Goal: Task Accomplishment & Management: Use online tool/utility

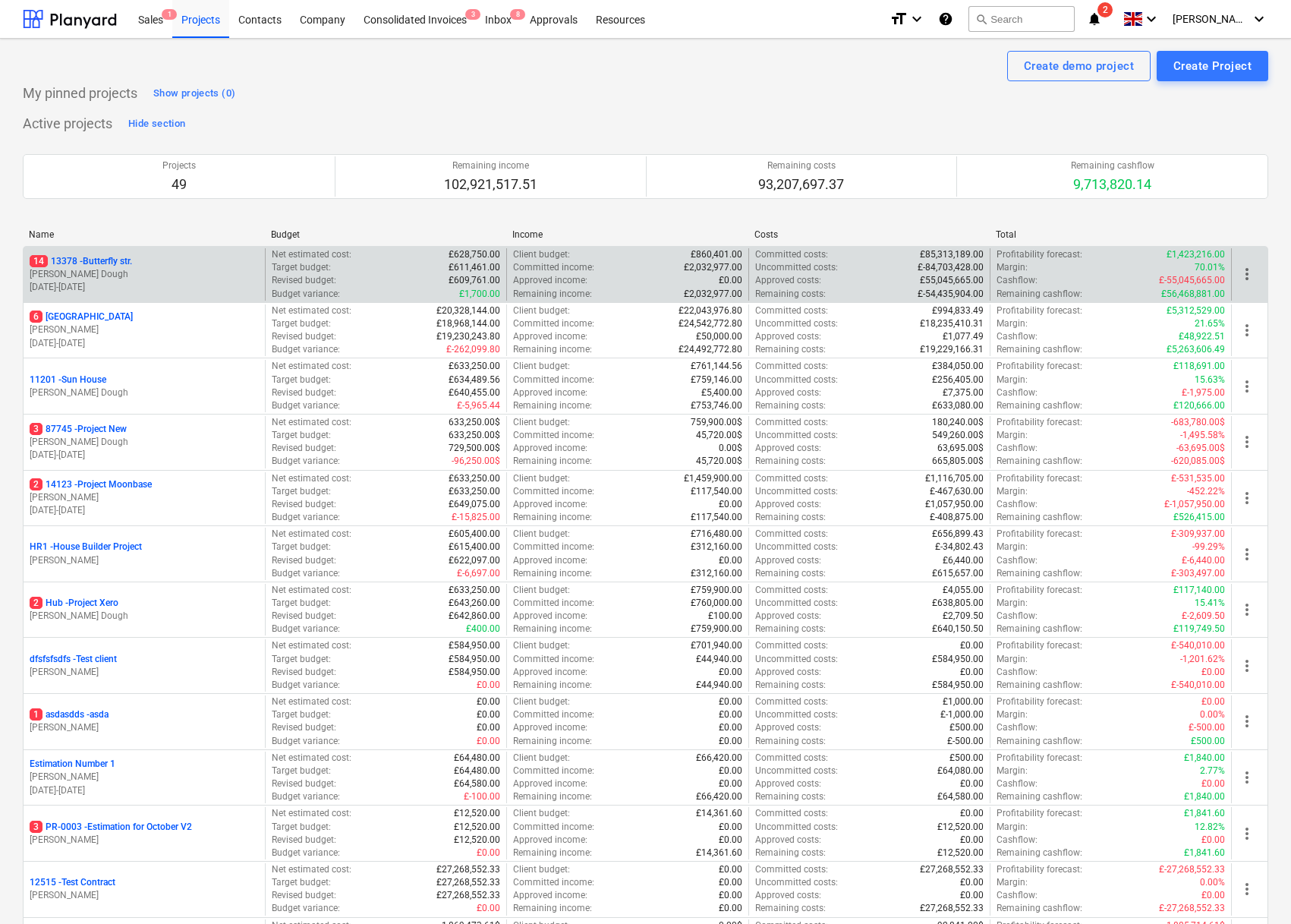
click at [102, 263] on p "14 [STREET_ADDRESS]" at bounding box center [81, 261] width 102 height 13
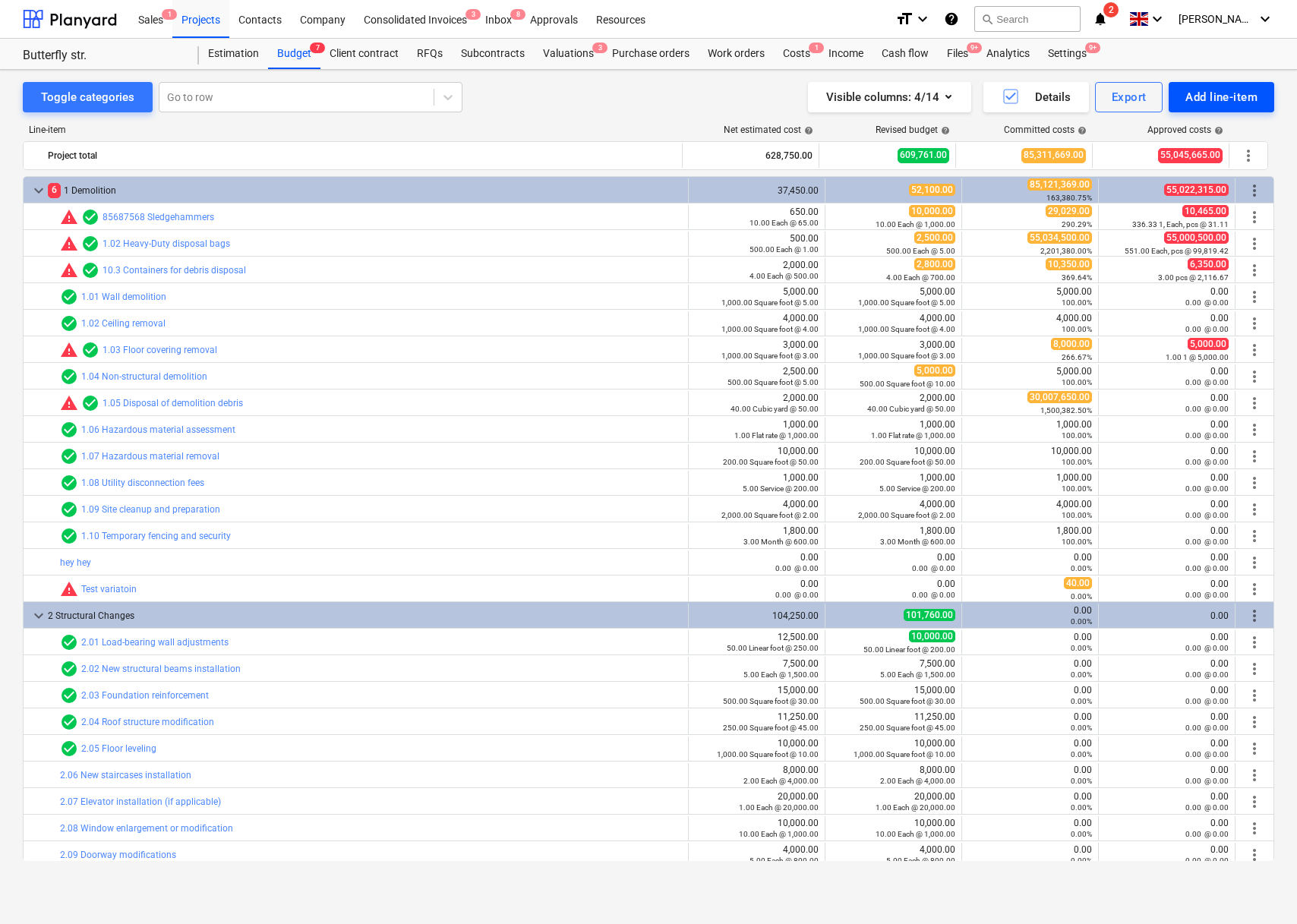
click at [1037, 100] on div "Add line-item" at bounding box center [1221, 97] width 72 height 19
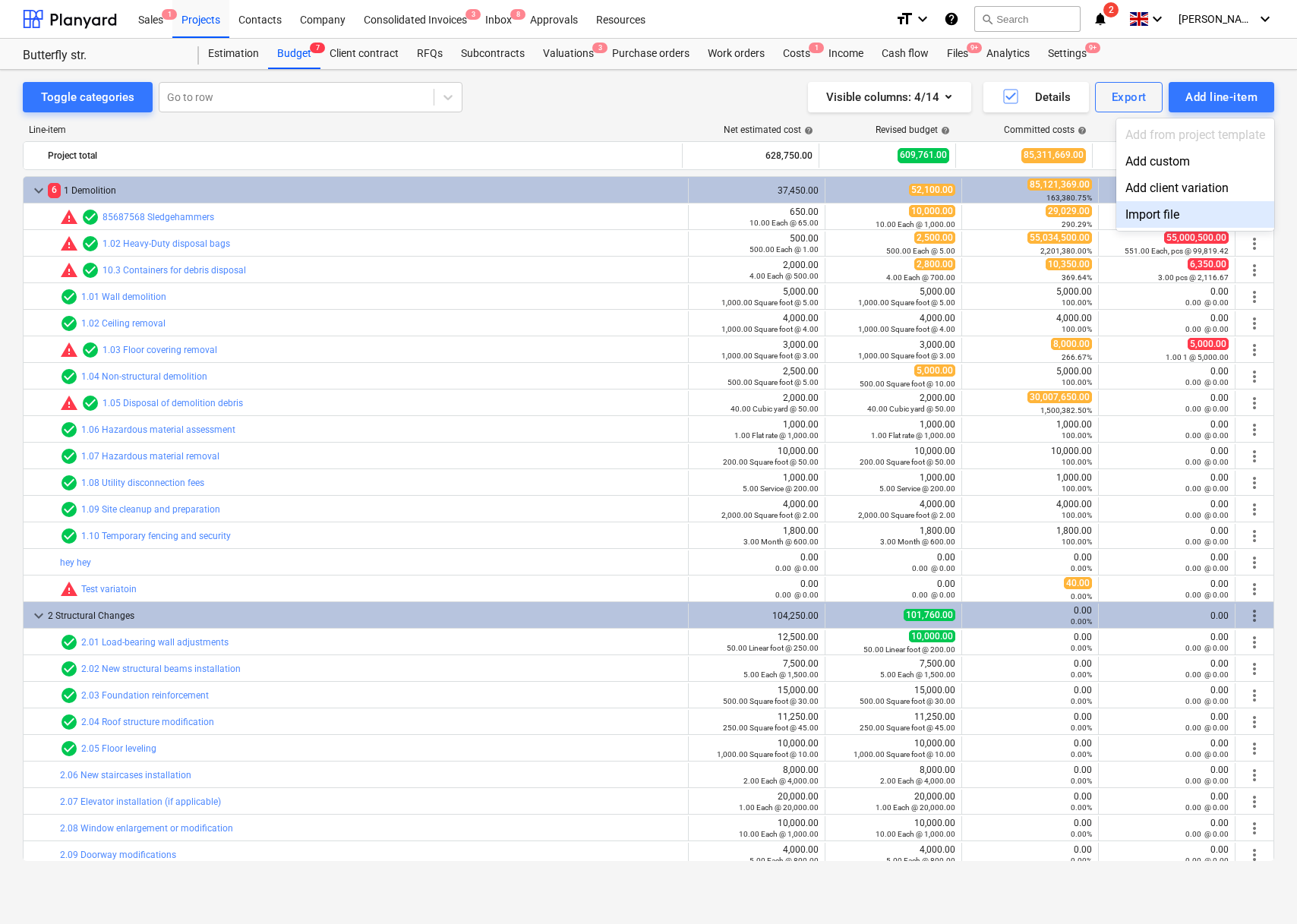
click at [1037, 208] on div "Import file" at bounding box center [1195, 214] width 158 height 27
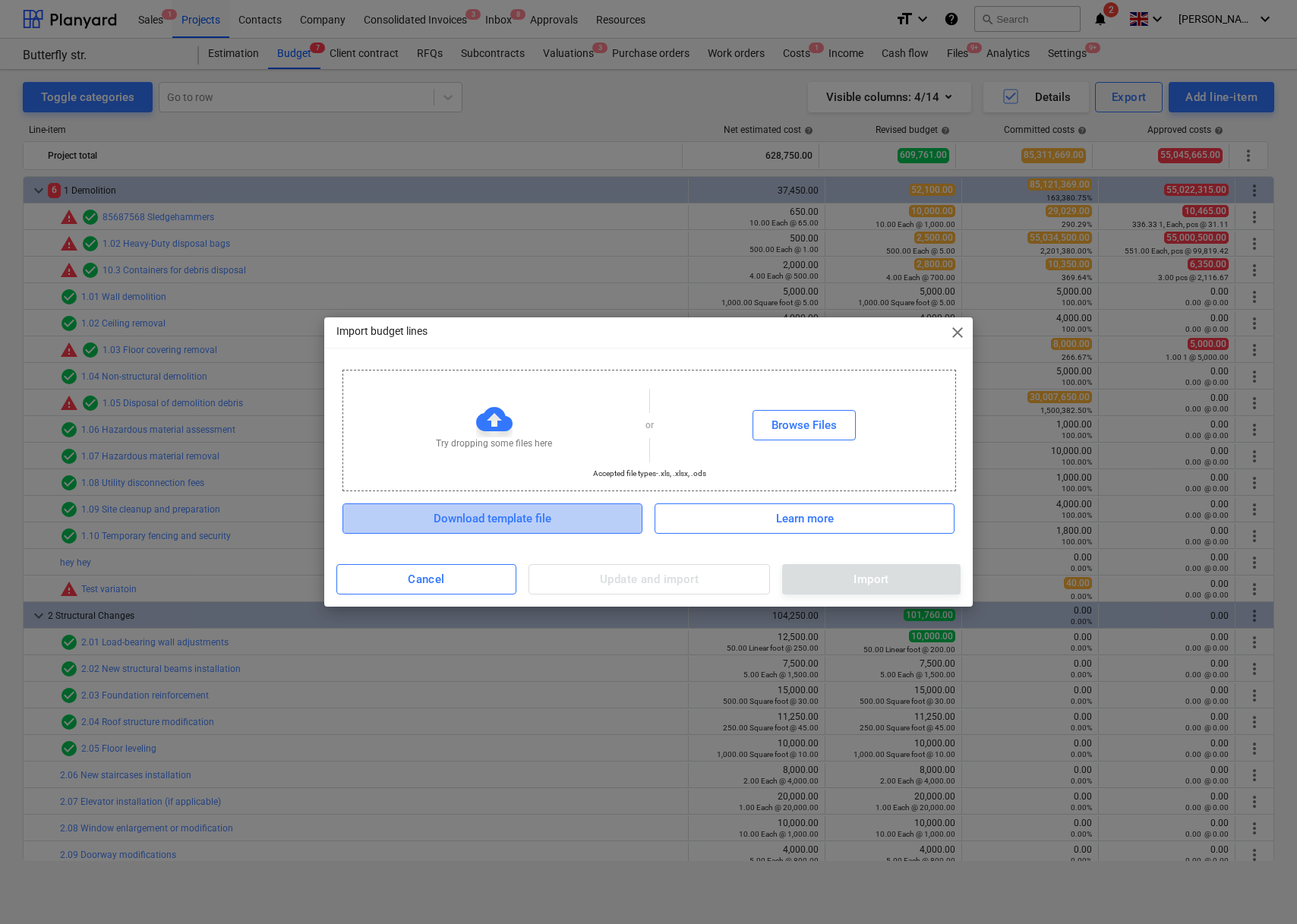
click at [524, 516] on div "Download template file" at bounding box center [492, 518] width 118 height 19
click at [1037, 66] on div "Import budget lines close Try dropping some files here or Browse Files Accepted…" at bounding box center [648, 462] width 1297 height 924
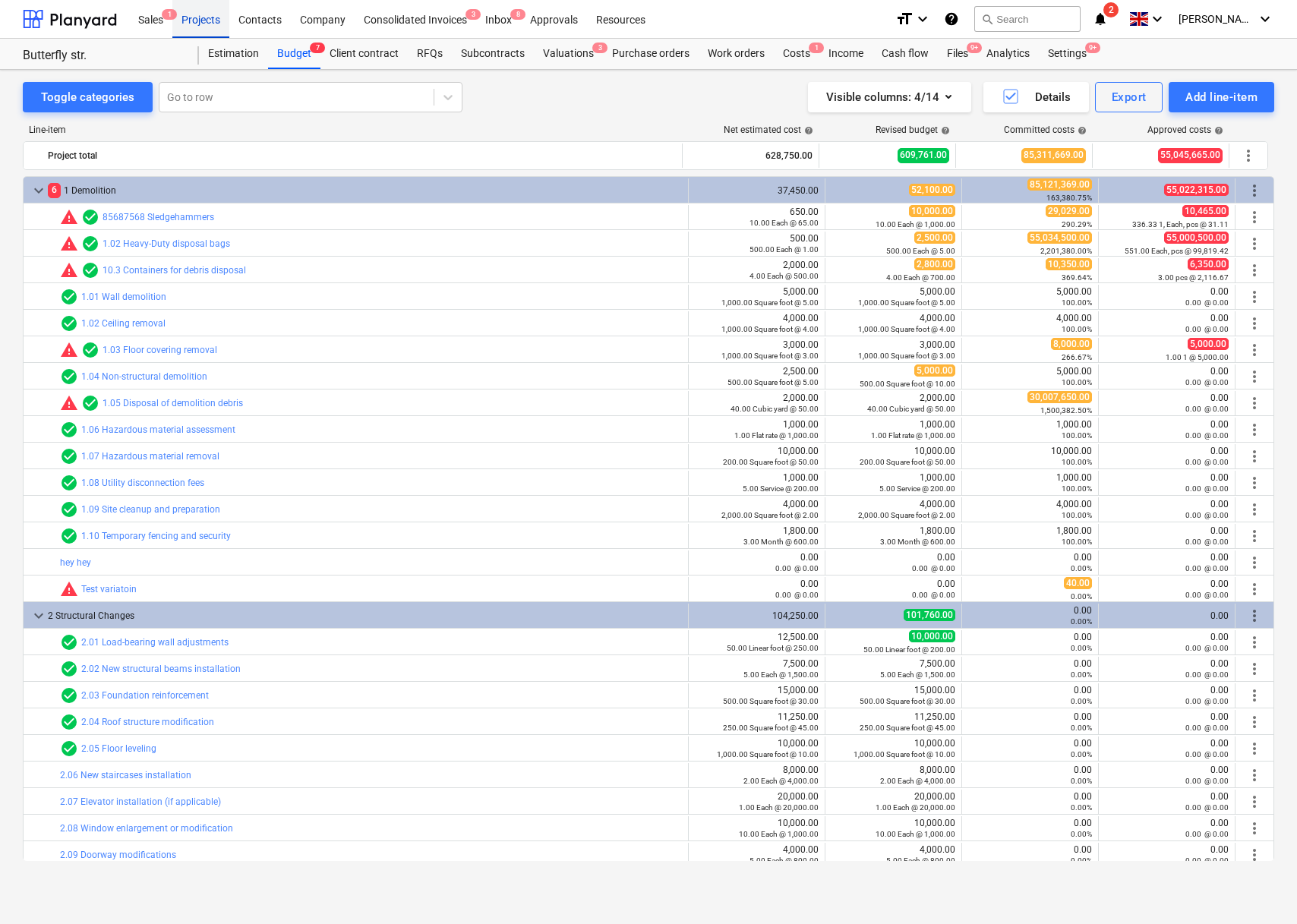
click at [195, 9] on div "Projects" at bounding box center [201, 18] width 57 height 39
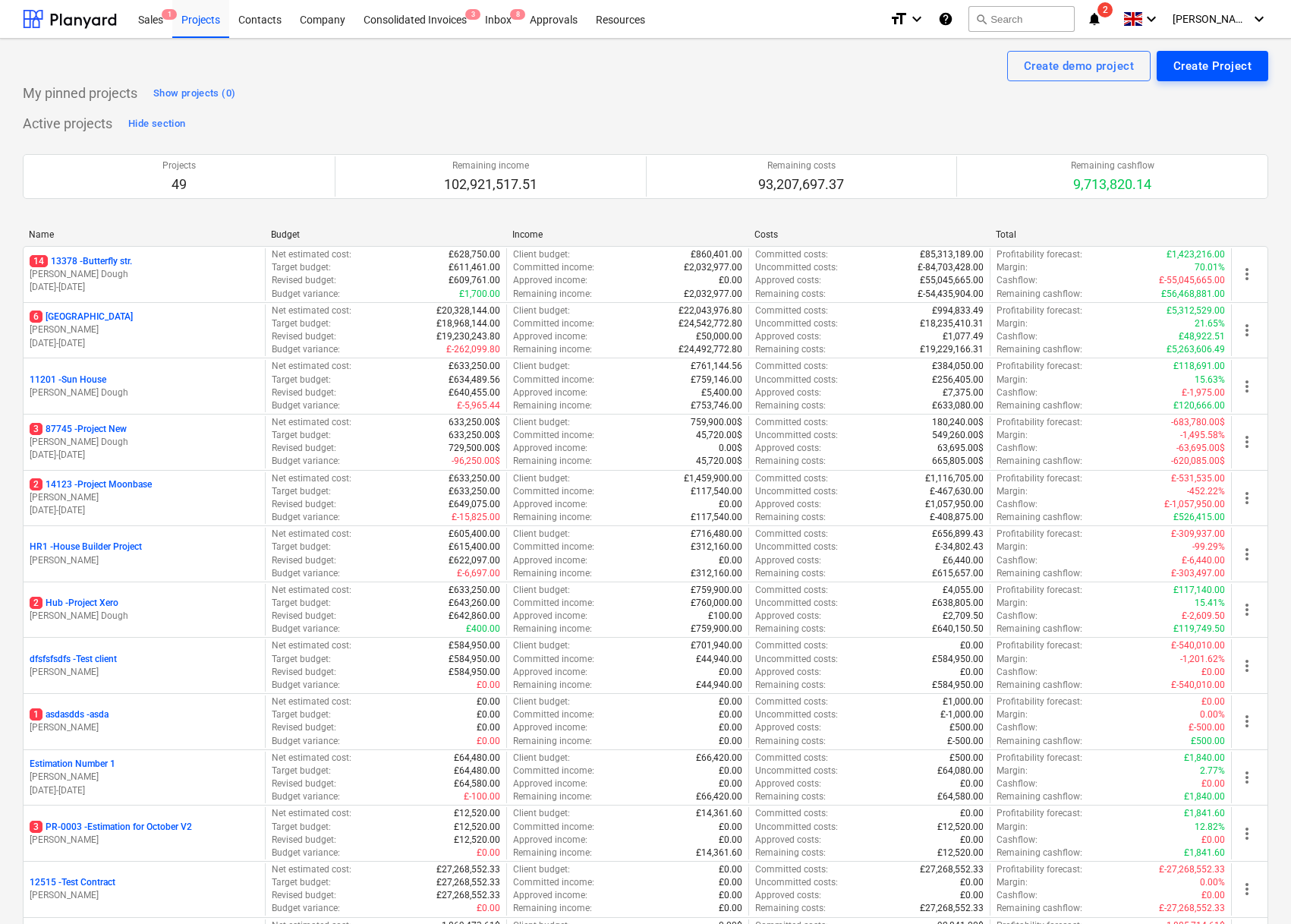
click at [1036, 60] on button "Create Project" at bounding box center [1212, 66] width 112 height 30
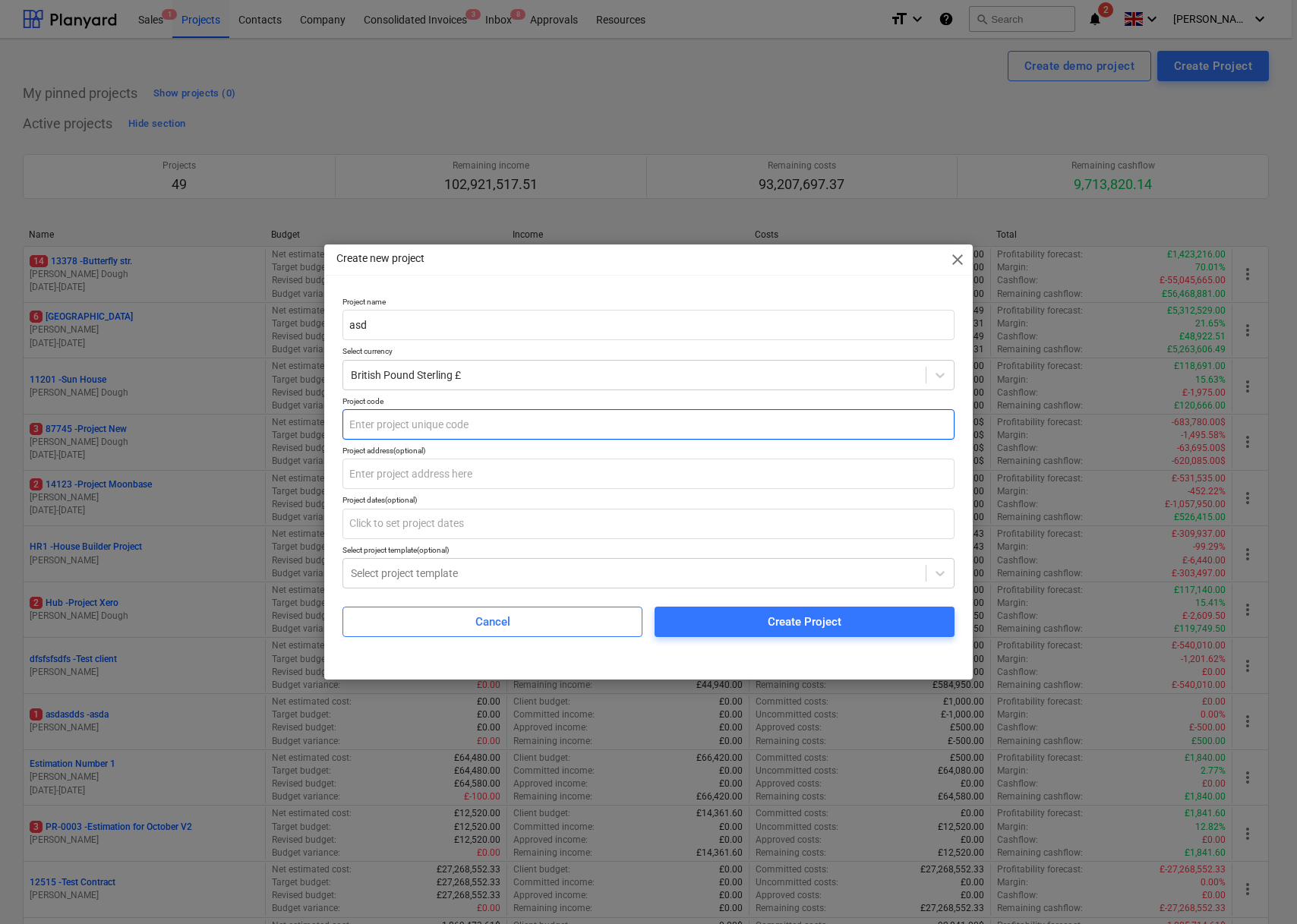
type input "asd"
click at [724, 427] on input "text" at bounding box center [648, 424] width 612 height 30
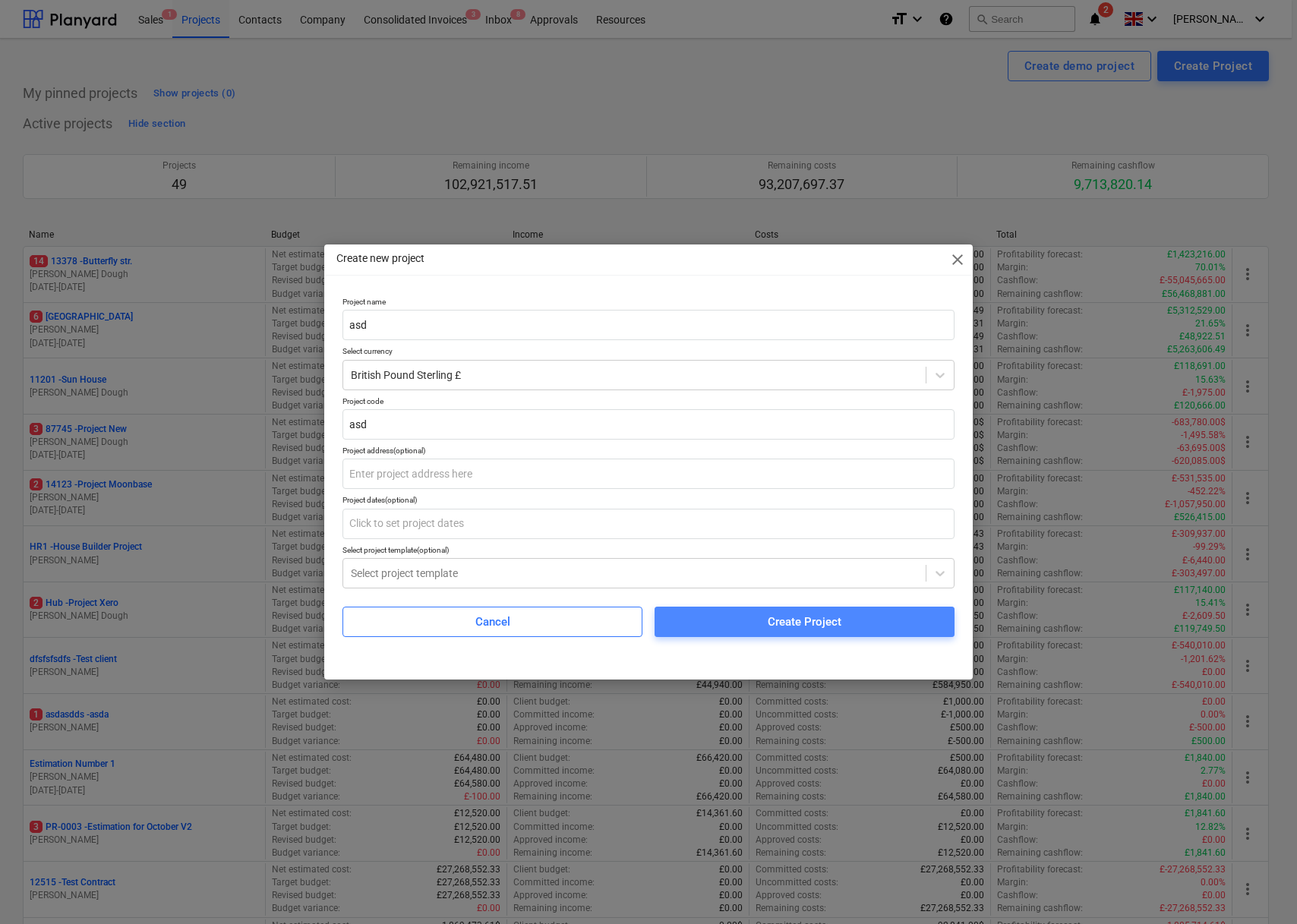
click at [776, 623] on div "Create Project" at bounding box center [805, 621] width 74 height 19
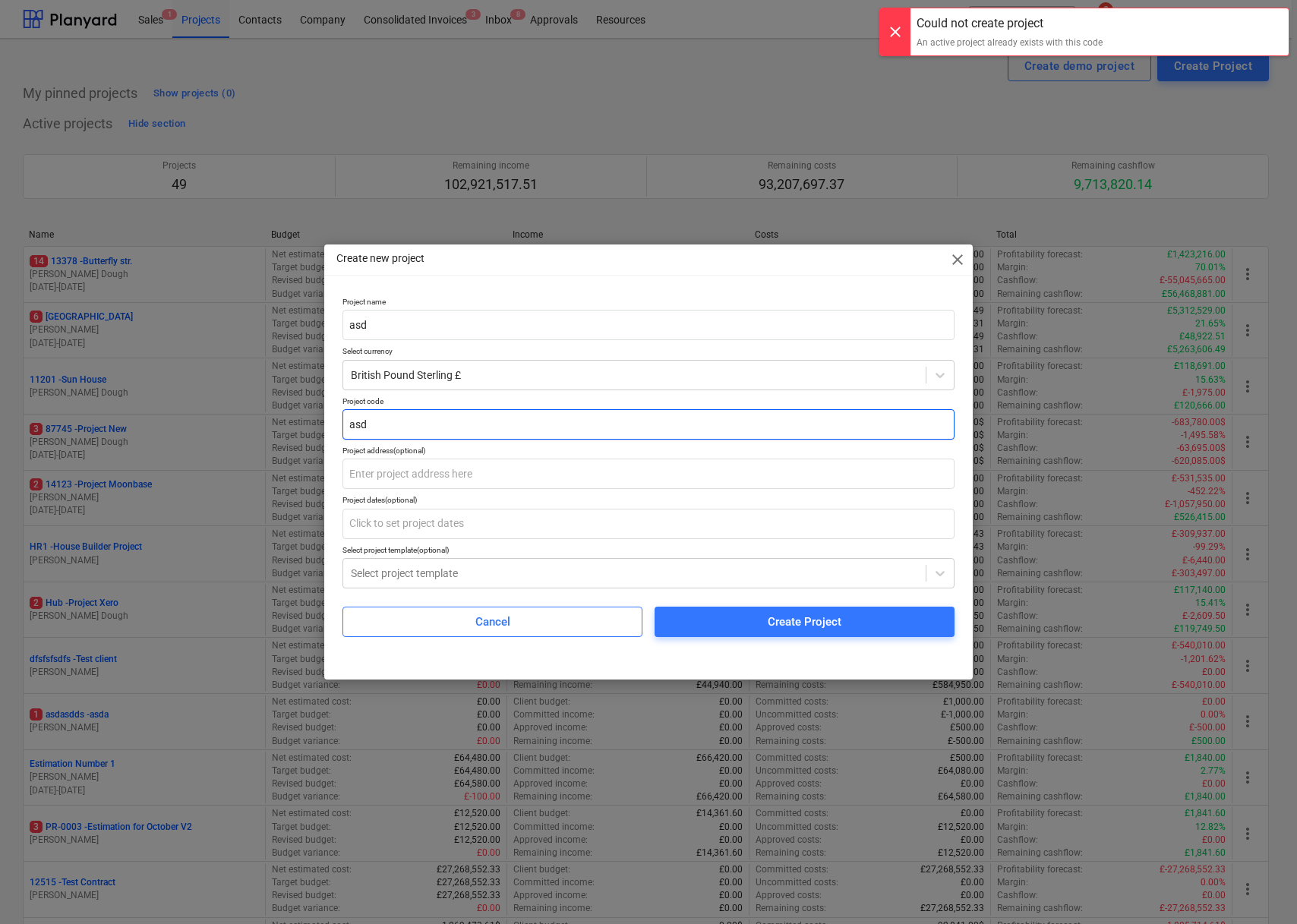
click at [701, 412] on input "asd" at bounding box center [648, 424] width 612 height 30
type input "aasd"
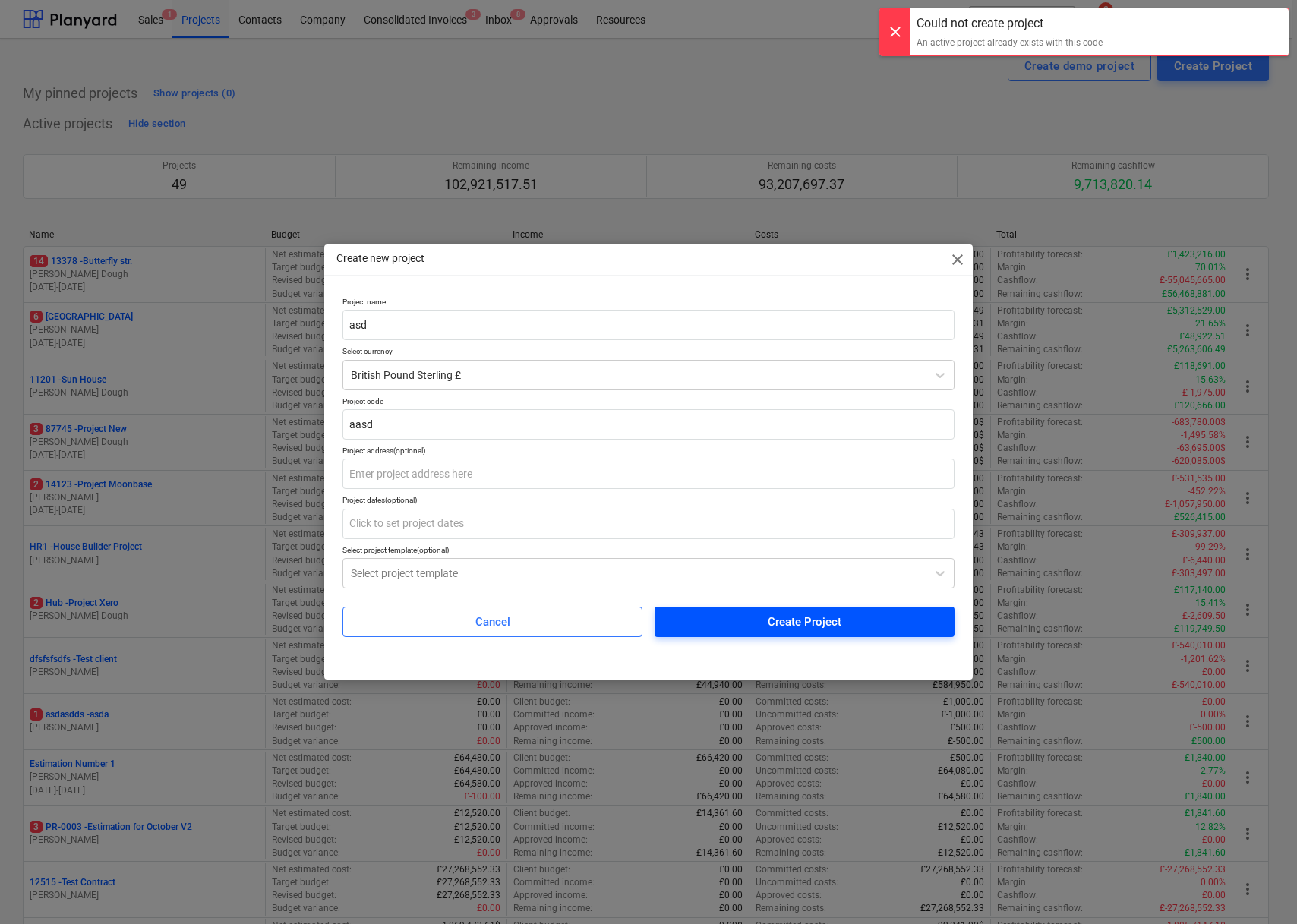
click at [798, 611] on button "Create Project" at bounding box center [804, 622] width 300 height 30
click at [798, 624] on div "Cancel Create Project" at bounding box center [648, 616] width 612 height 43
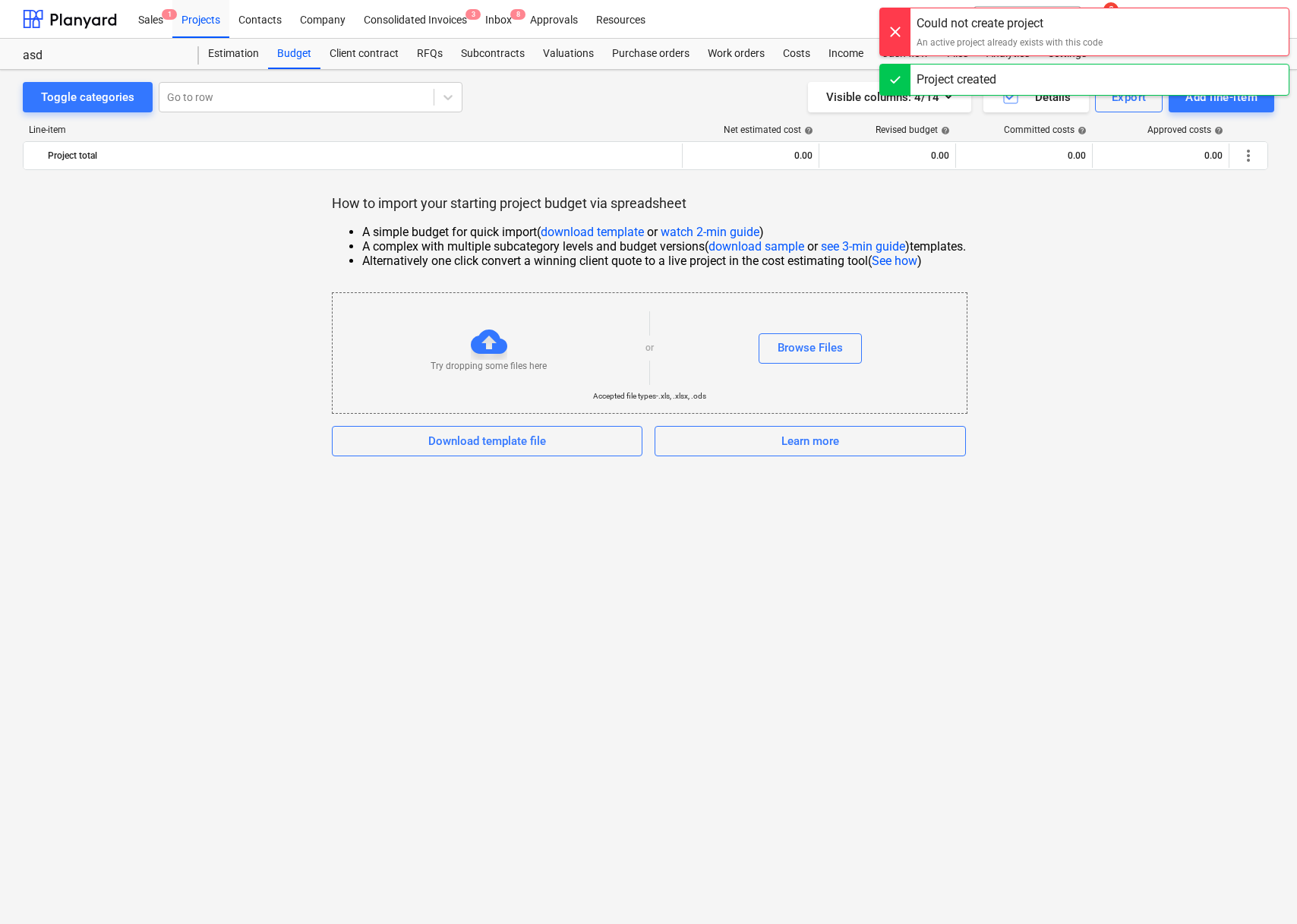
click at [1037, 24] on div "Could not create project An active project already exists with this code" at bounding box center [1010, 32] width 198 height 47
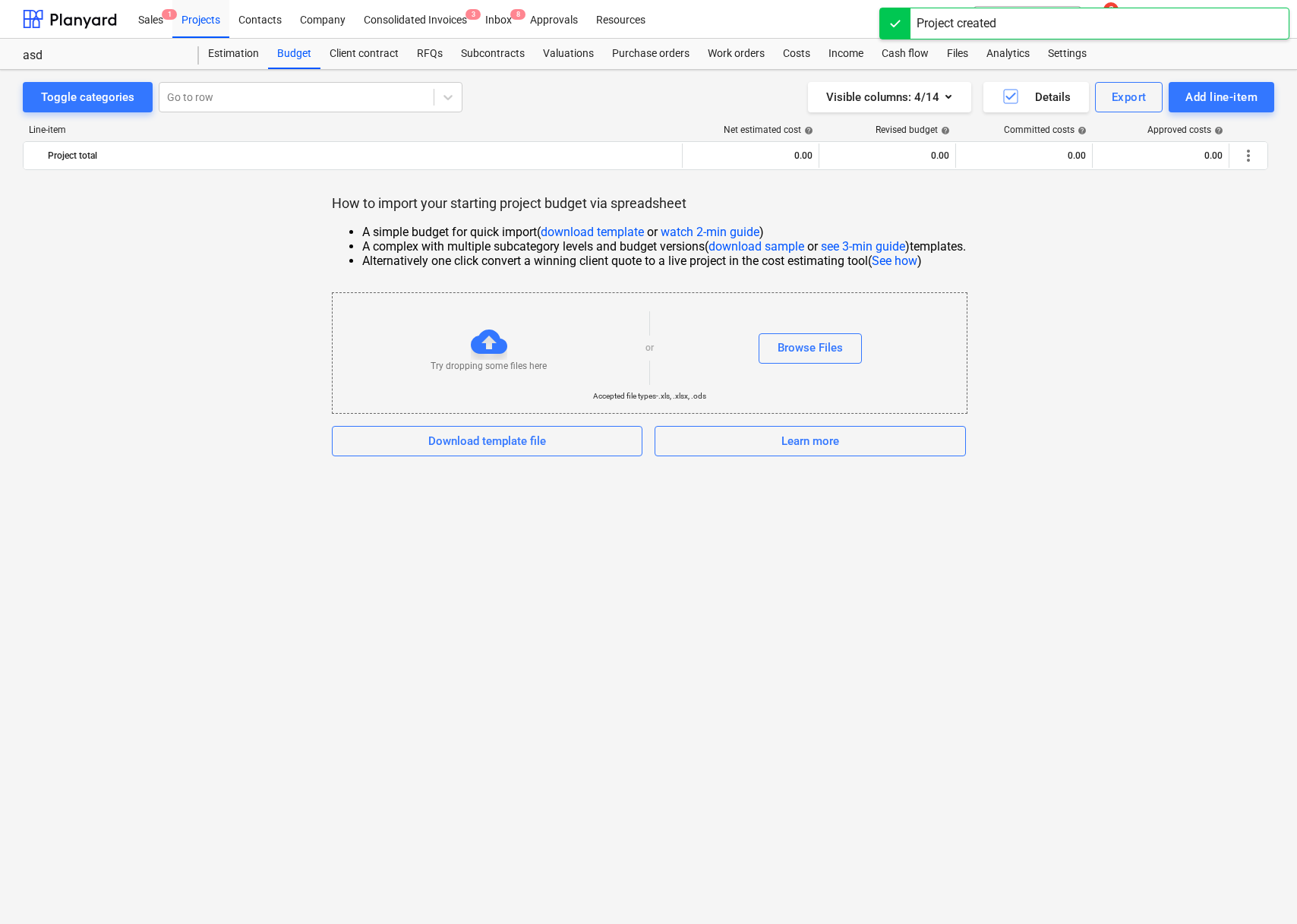
click at [1037, 24] on div "Project created" at bounding box center [1084, 24] width 410 height 32
click at [445, 444] on div "Download template file" at bounding box center [487, 440] width 118 height 19
click at [687, 230] on link "watch 2-min guide" at bounding box center [709, 232] width 98 height 14
click at [848, 246] on link "see 3-min guide" at bounding box center [863, 246] width 84 height 14
click at [898, 263] on link "See how" at bounding box center [895, 260] width 45 height 14
